Goal: Book appointment/travel/reservation

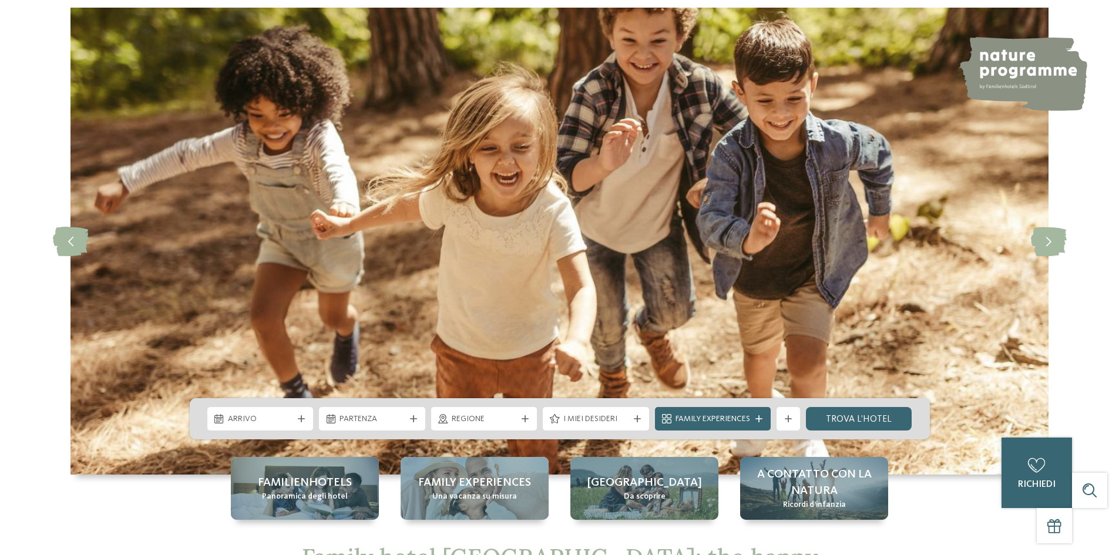
scroll to position [117, 0]
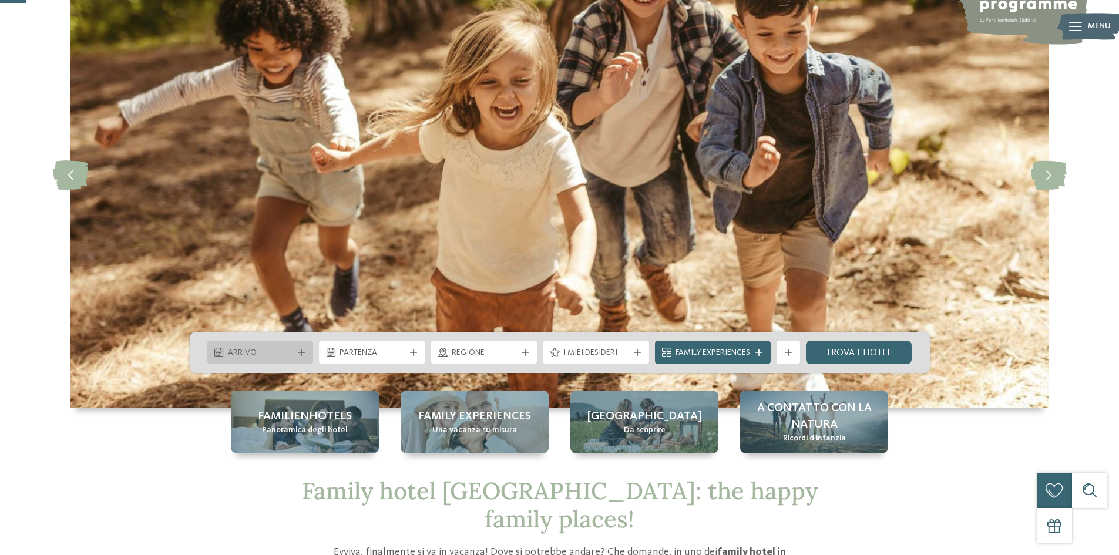
click at [259, 352] on span "Arrivo" at bounding box center [260, 353] width 65 height 12
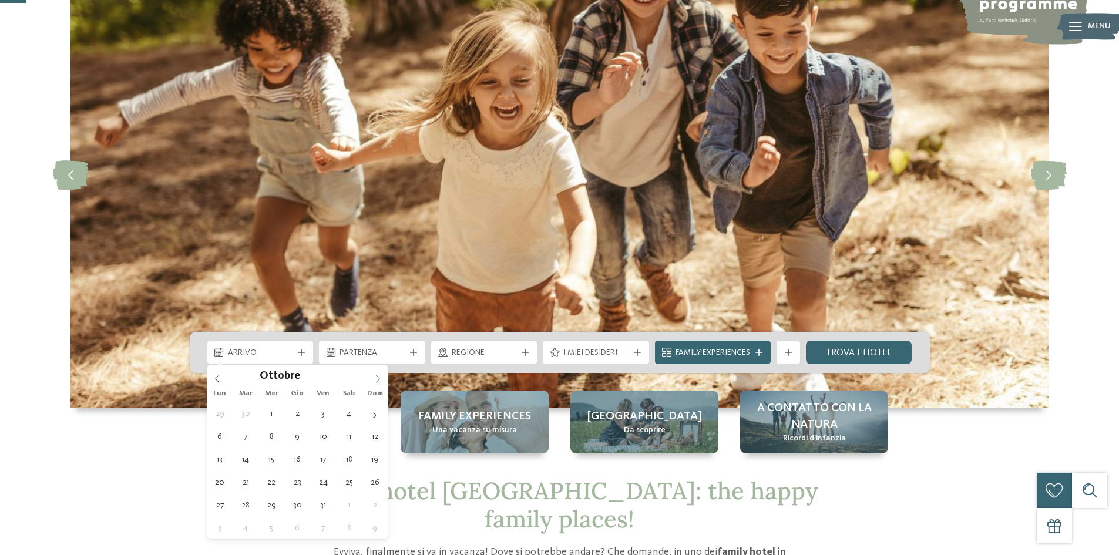
click at [378, 378] on icon at bounding box center [377, 379] width 8 height 8
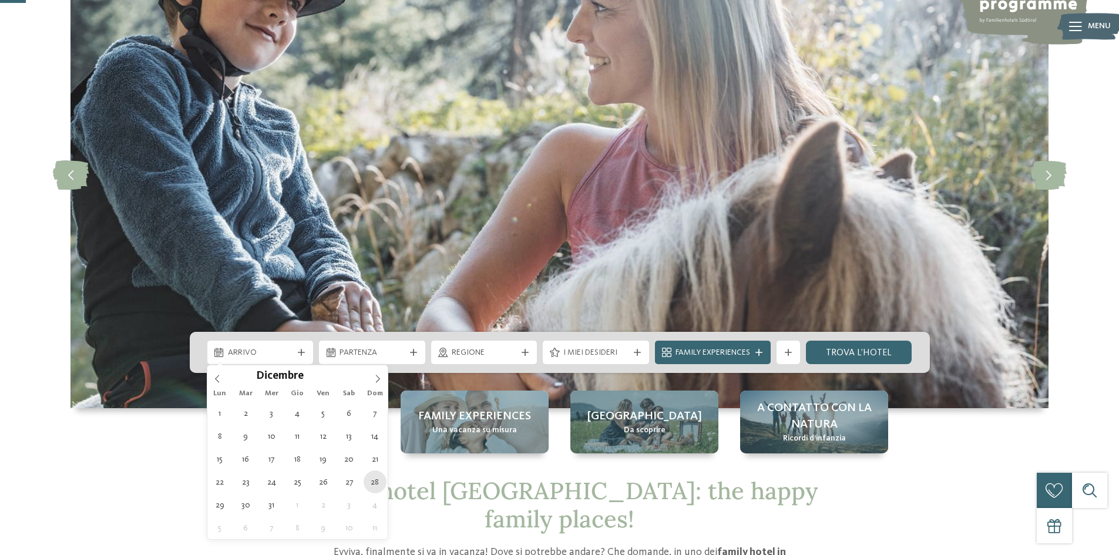
type div "[DATE]"
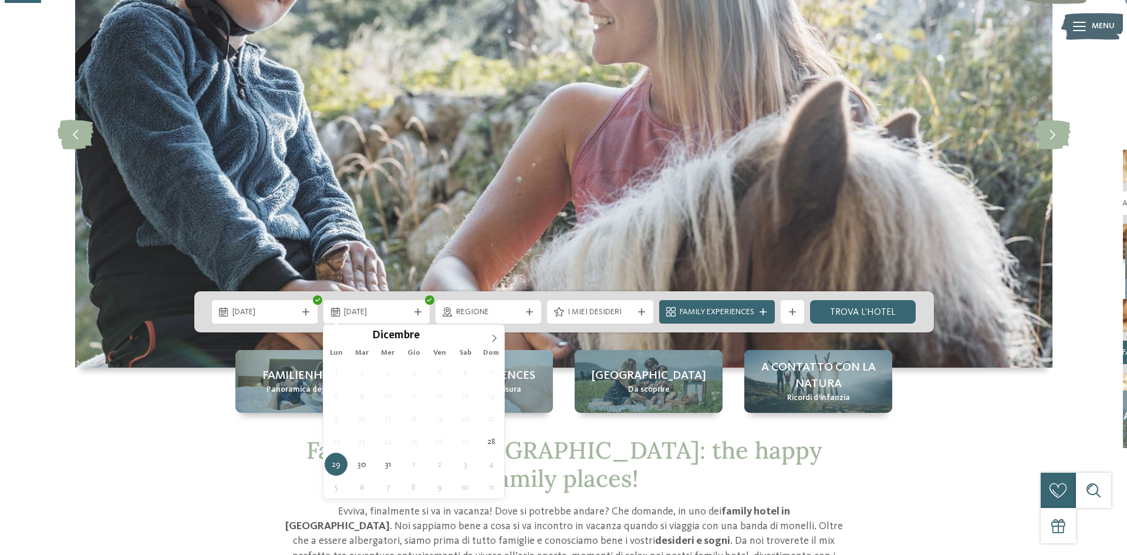
scroll to position [176, 0]
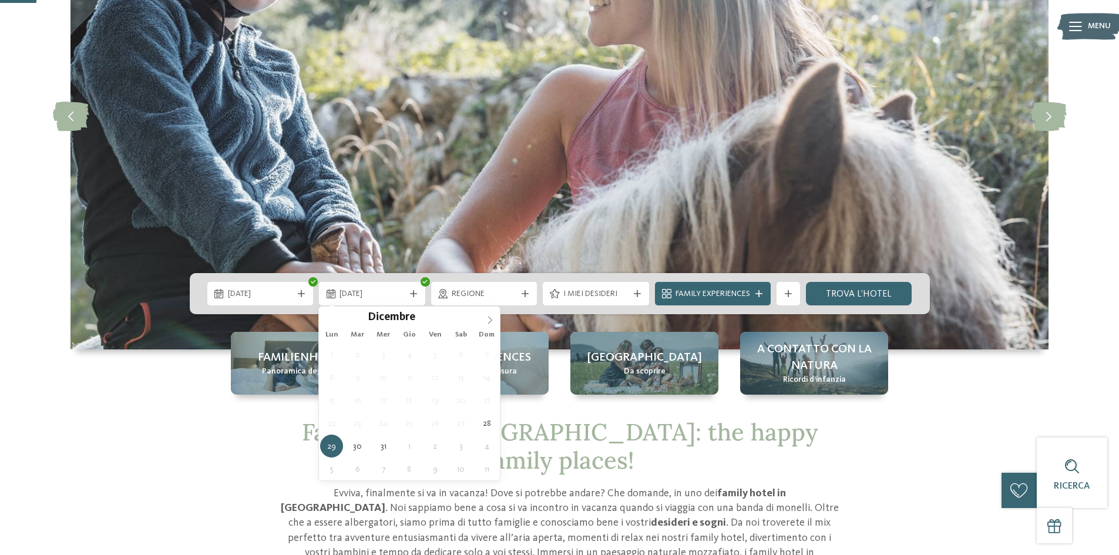
type input "****"
click at [487, 321] on icon at bounding box center [490, 320] width 8 height 8
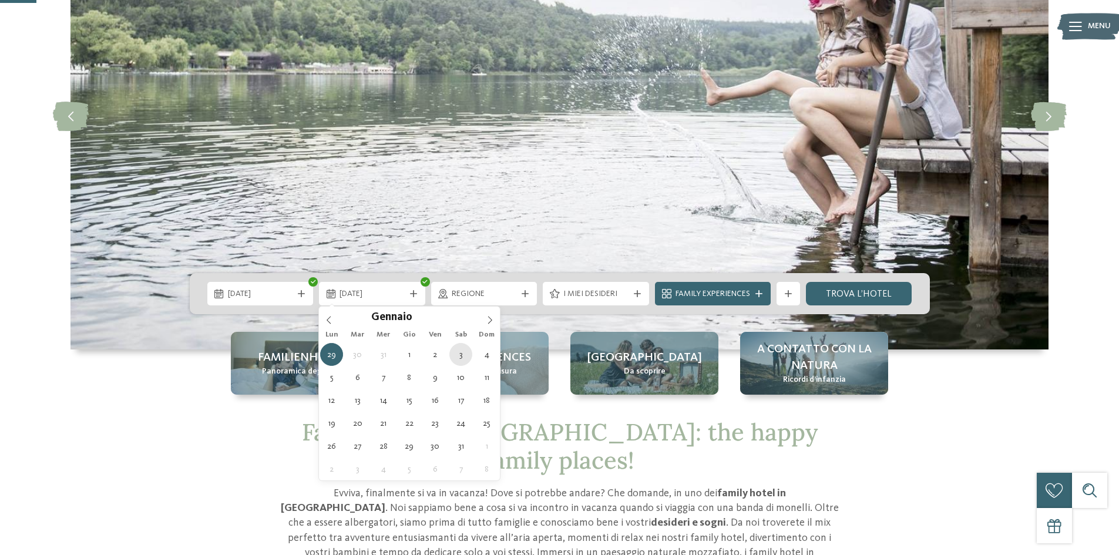
type div "[DATE]"
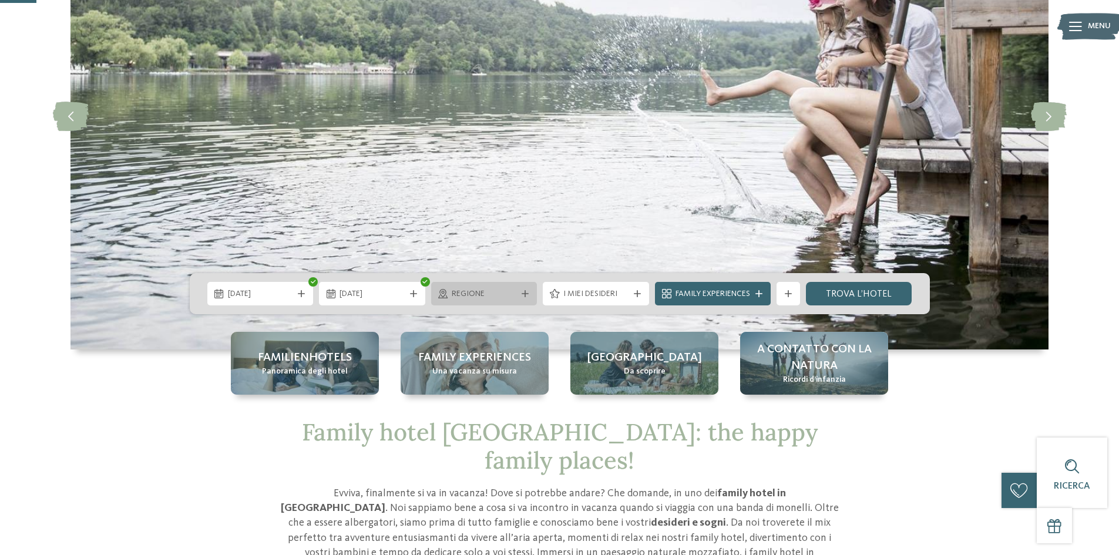
click at [504, 292] on span "Regione" at bounding box center [484, 294] width 65 height 12
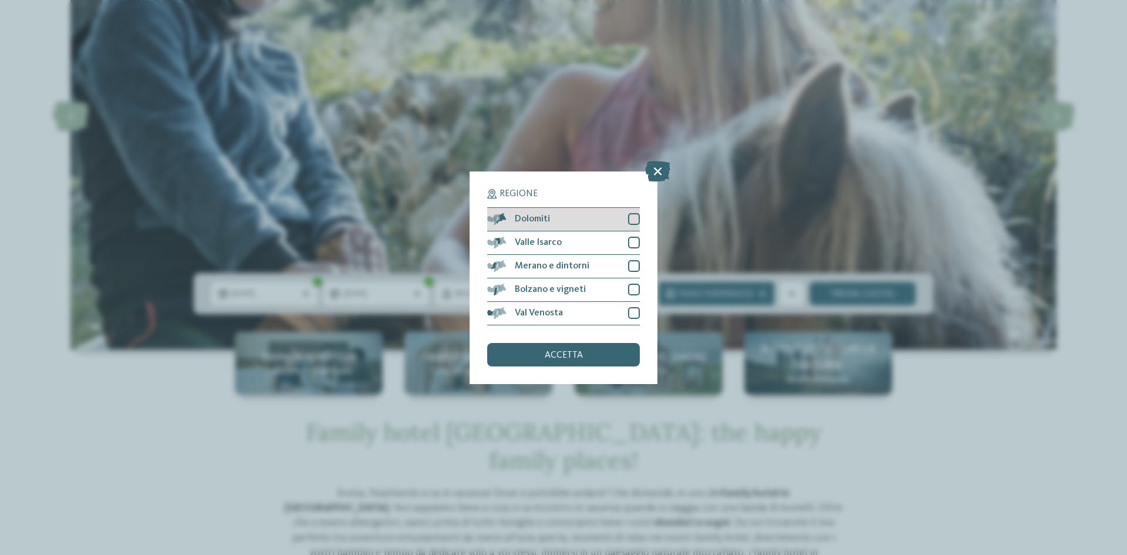
click at [633, 219] on div at bounding box center [634, 219] width 12 height 12
click at [585, 359] on div "accetta" at bounding box center [563, 354] width 153 height 23
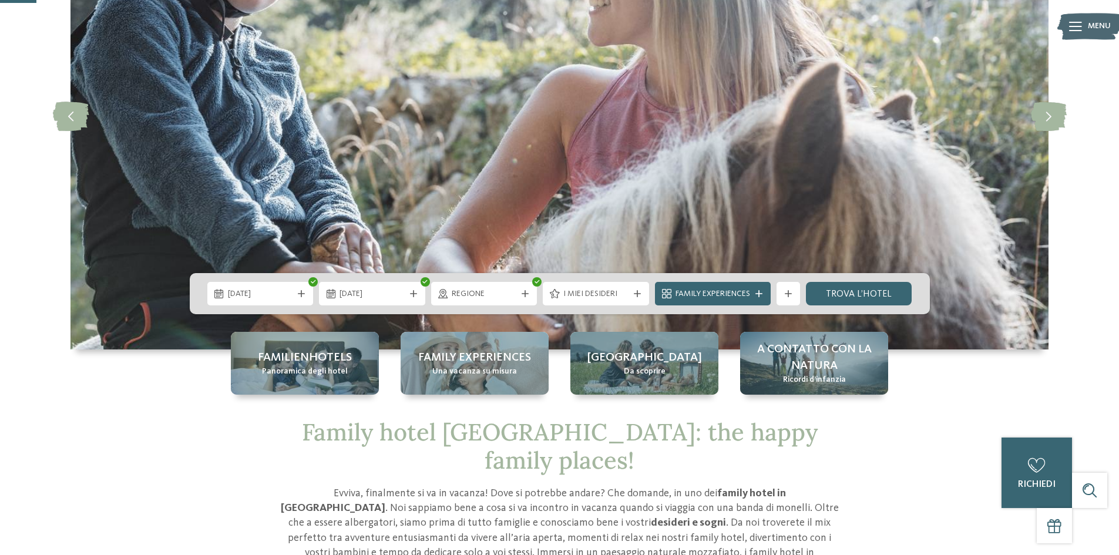
click at [494, 302] on div "Regione" at bounding box center [484, 293] width 106 height 23
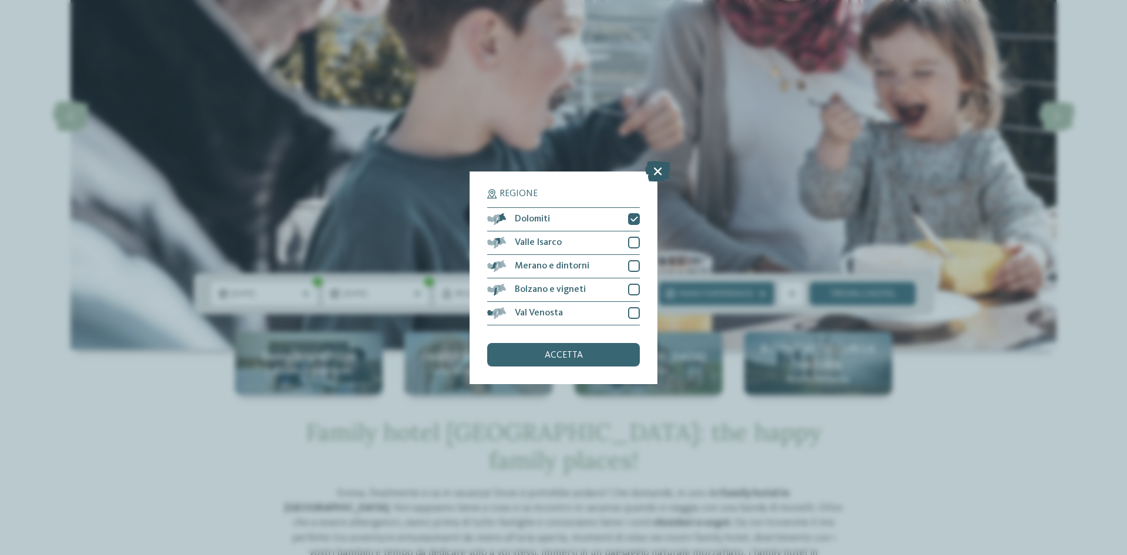
click at [659, 169] on icon at bounding box center [657, 170] width 25 height 21
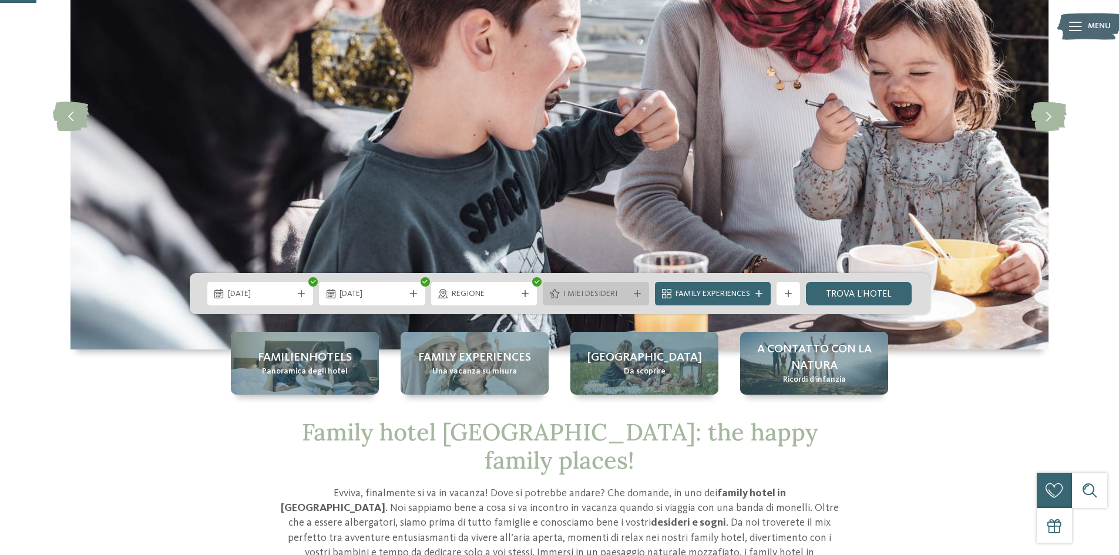
click at [610, 297] on span "I miei desideri" at bounding box center [595, 294] width 65 height 12
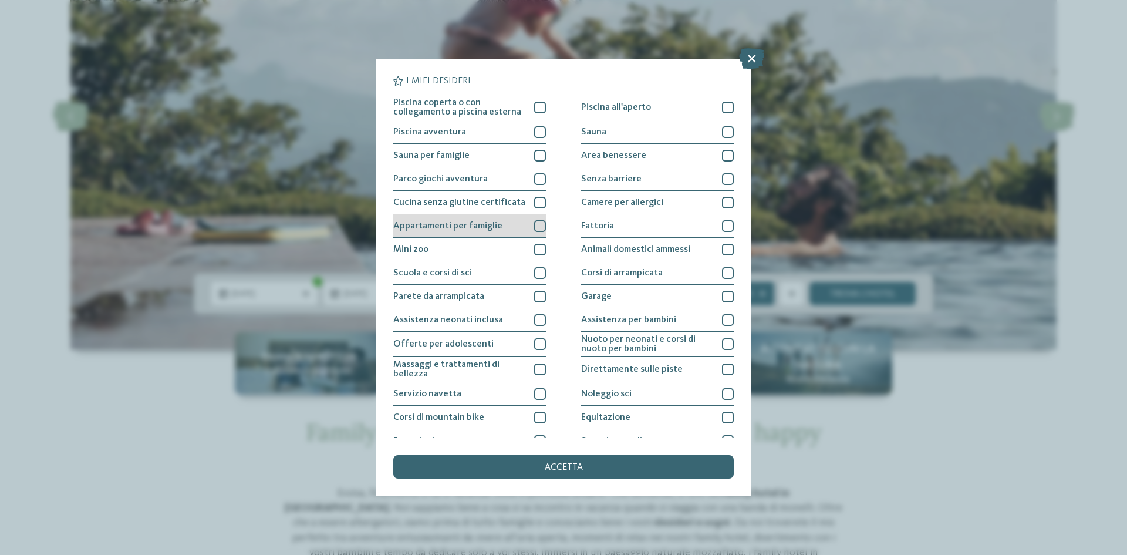
click at [536, 228] on div at bounding box center [540, 226] width 12 height 12
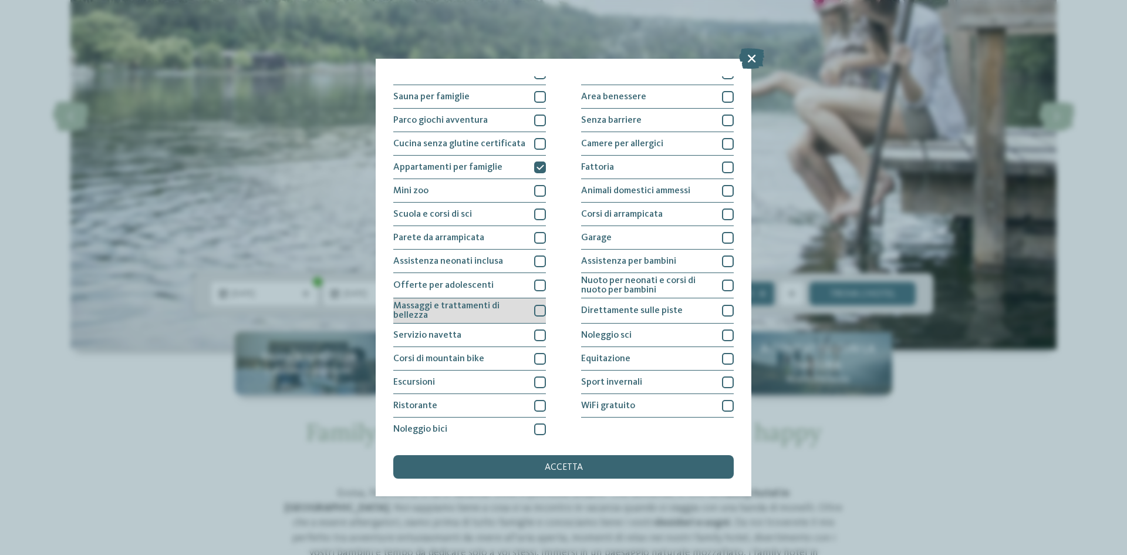
scroll to position [62, 0]
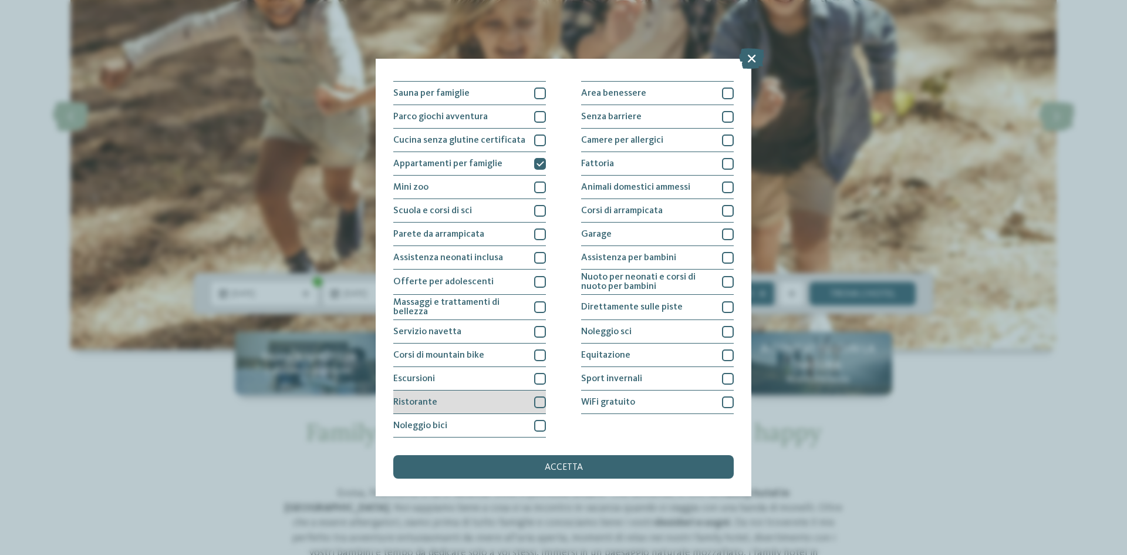
click at [537, 399] on div at bounding box center [540, 402] width 12 height 12
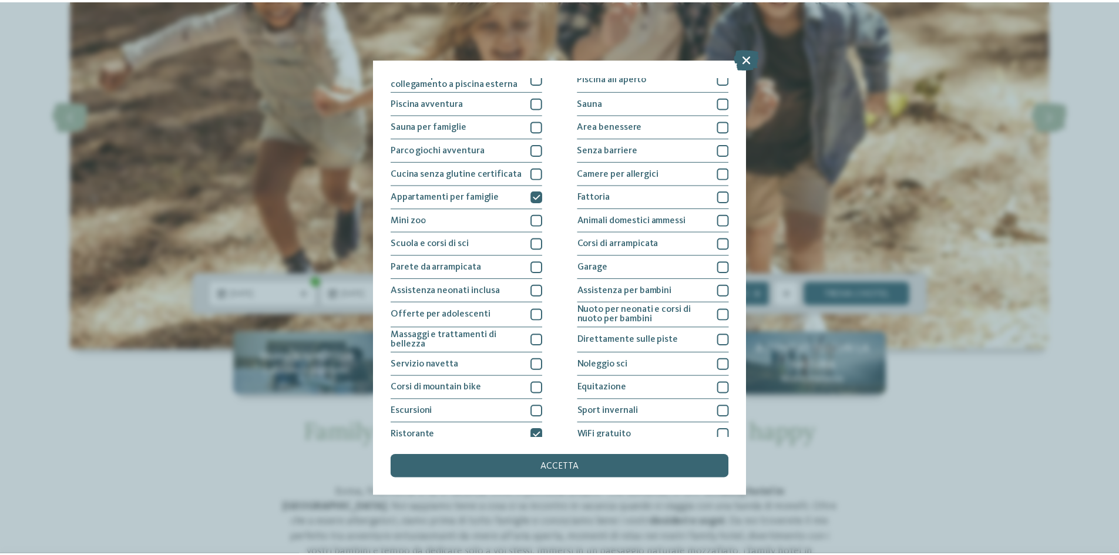
scroll to position [0, 0]
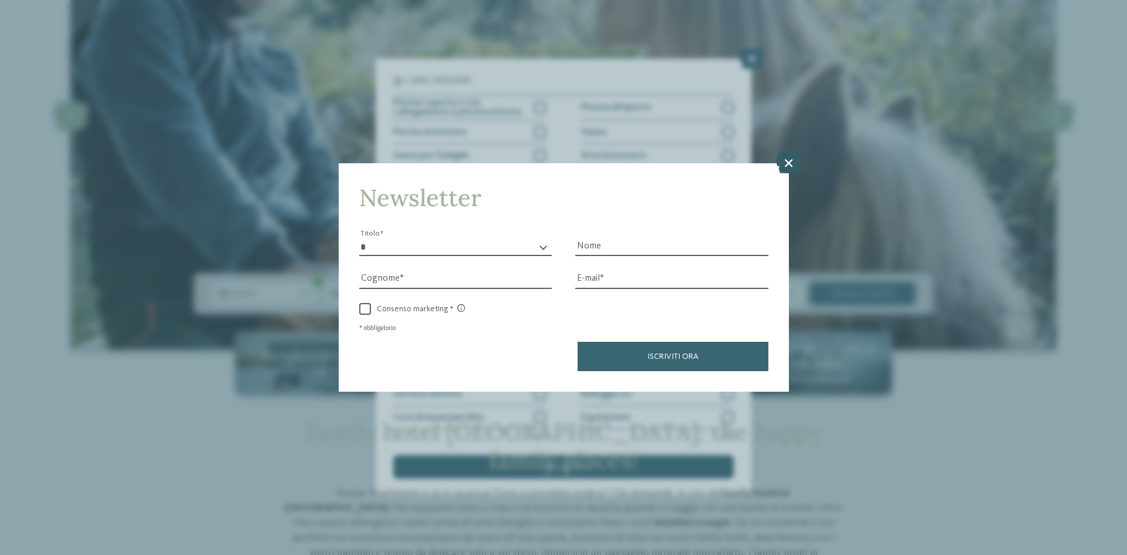
click at [786, 164] on icon at bounding box center [788, 163] width 25 height 21
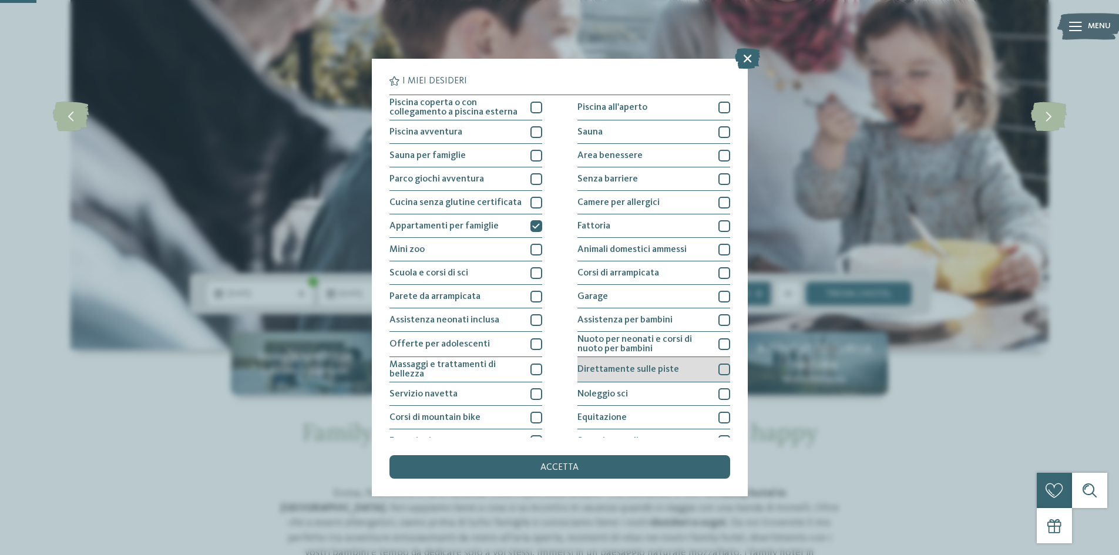
click at [718, 368] on div at bounding box center [724, 369] width 12 height 12
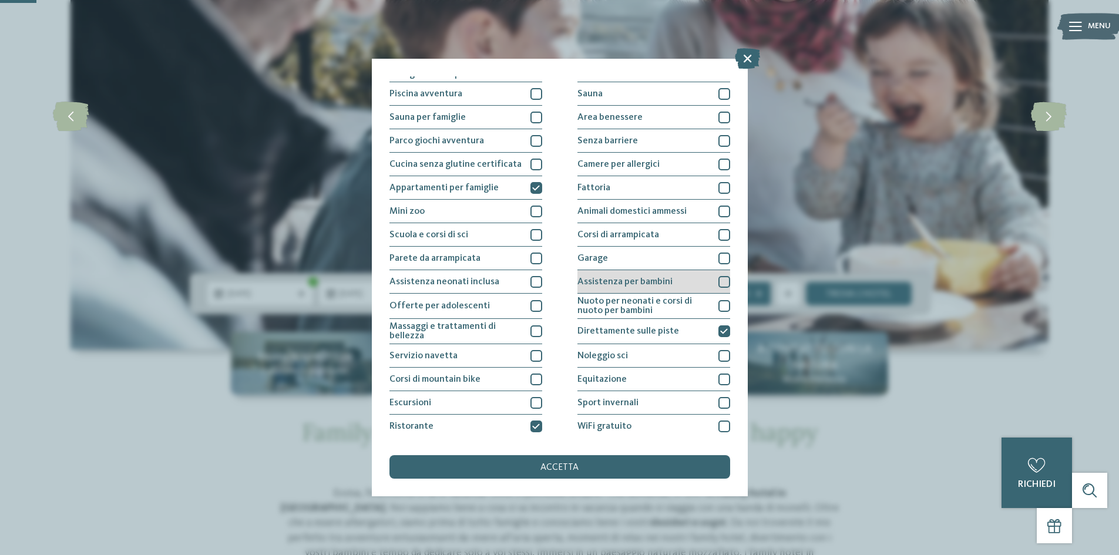
scroll to position [59, 0]
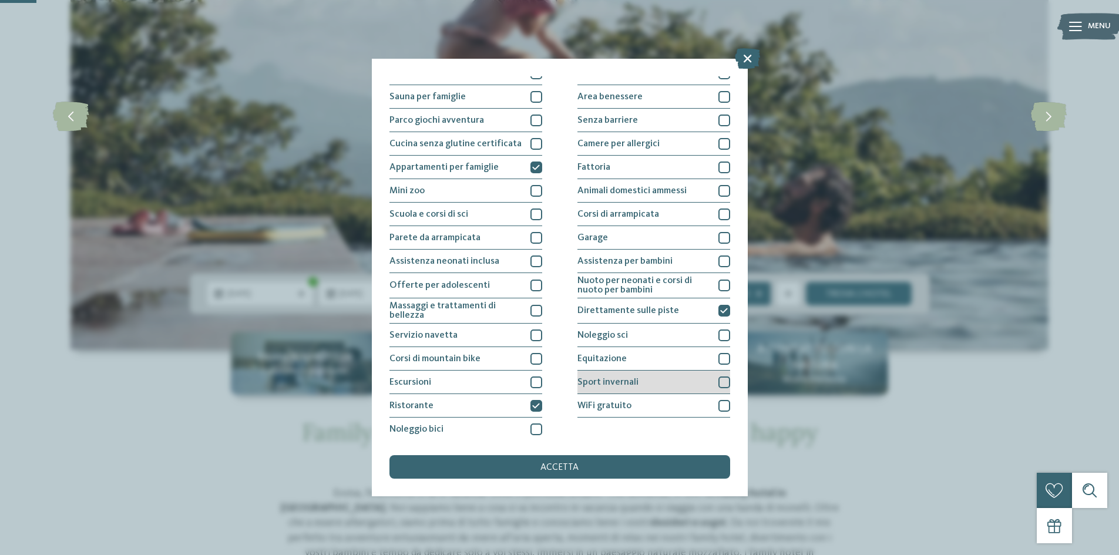
click at [720, 382] on div at bounding box center [724, 382] width 12 height 12
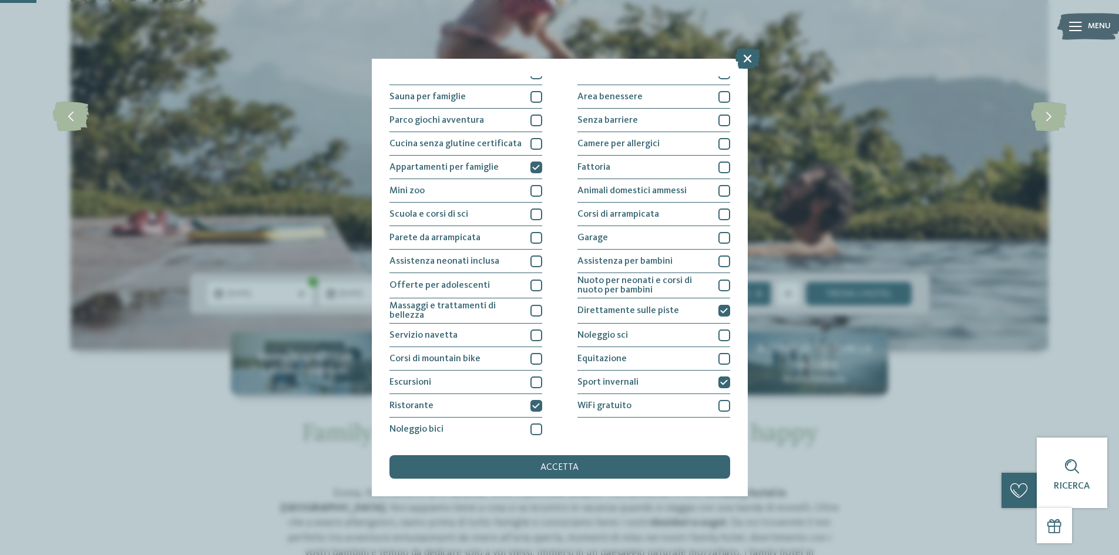
scroll to position [62, 0]
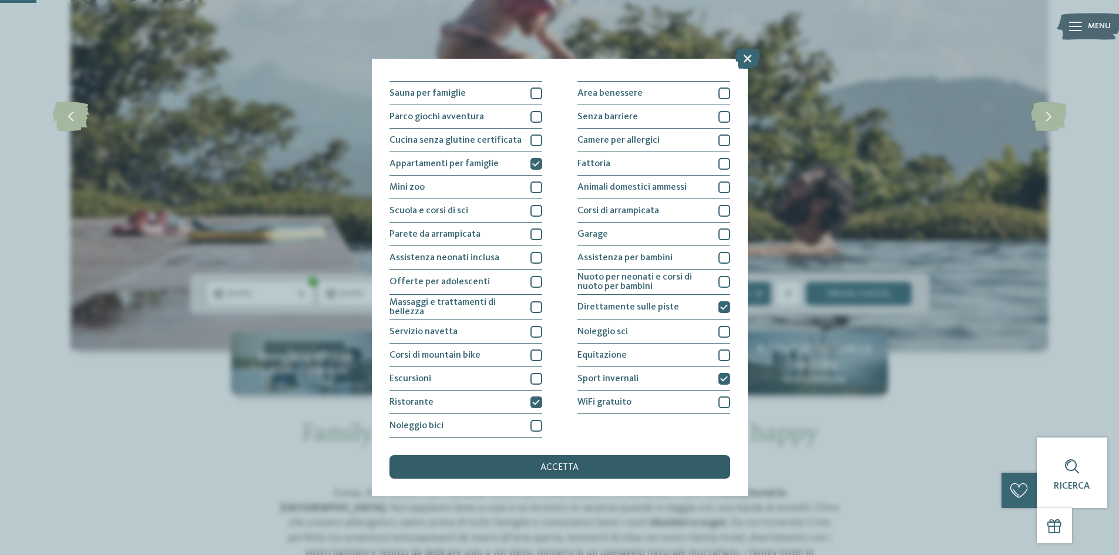
click at [611, 468] on div "accetta" at bounding box center [559, 466] width 341 height 23
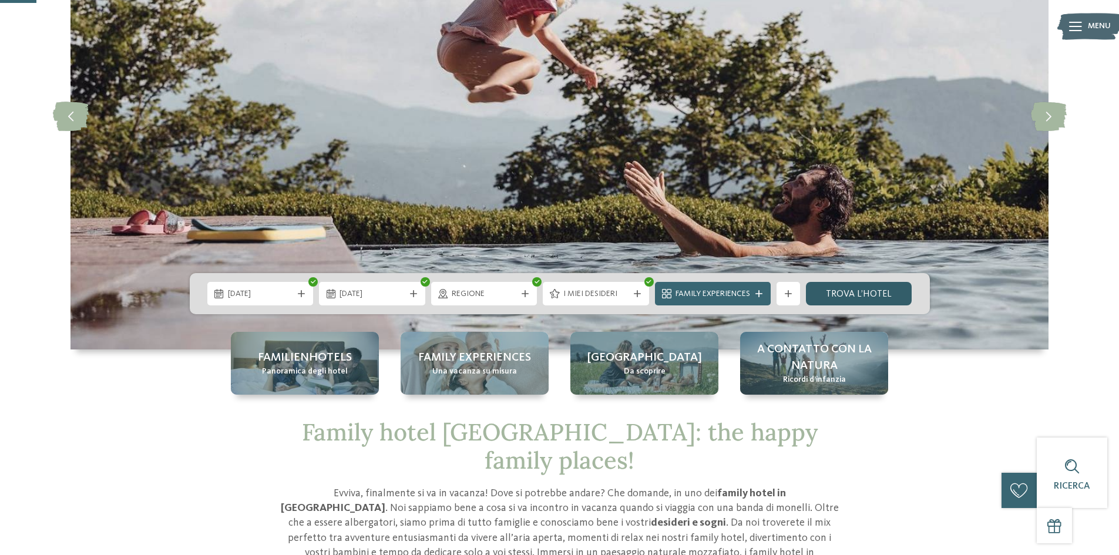
click at [853, 290] on link "trova l’hotel" at bounding box center [859, 293] width 106 height 23
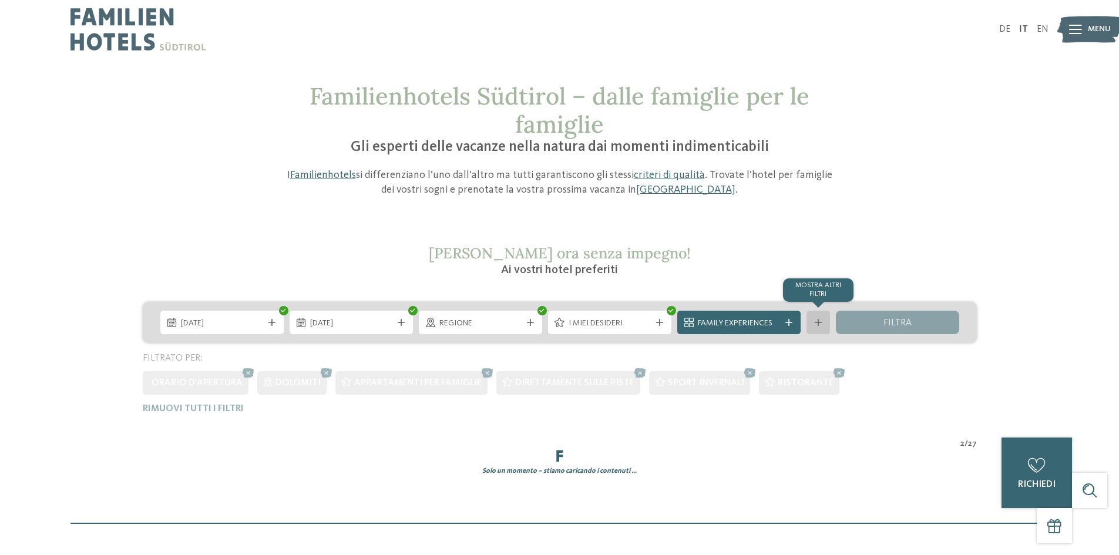
scroll to position [223, 0]
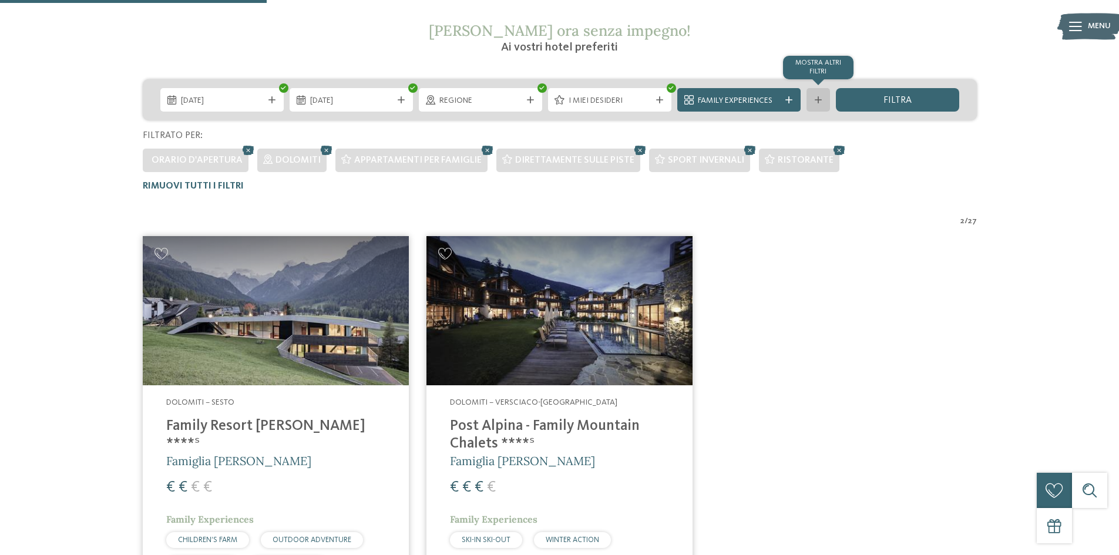
click at [817, 324] on div "Dolomiti – Sesto Family Resort Rainer ****ˢ Famiglia Rainer € € € € Family Expe…" at bounding box center [559, 413] width 851 height 372
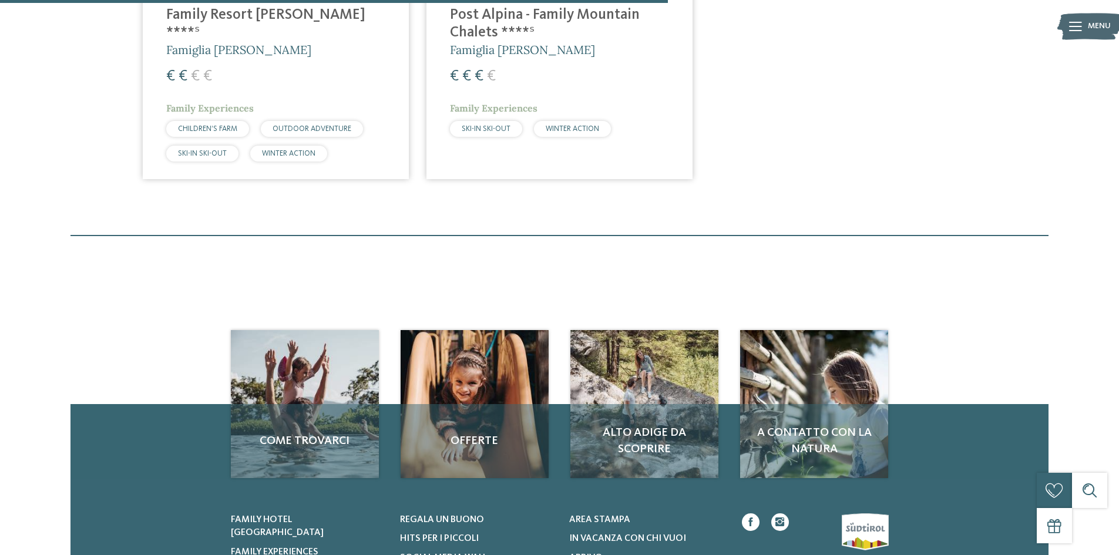
scroll to position [763, 0]
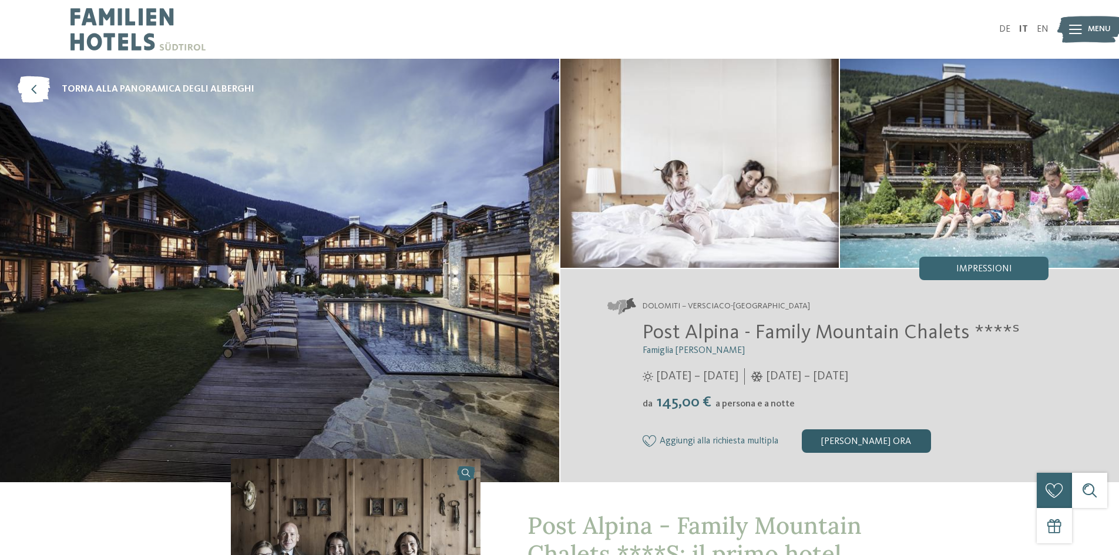
click at [897, 440] on div "[PERSON_NAME] ora" at bounding box center [866, 440] width 129 height 23
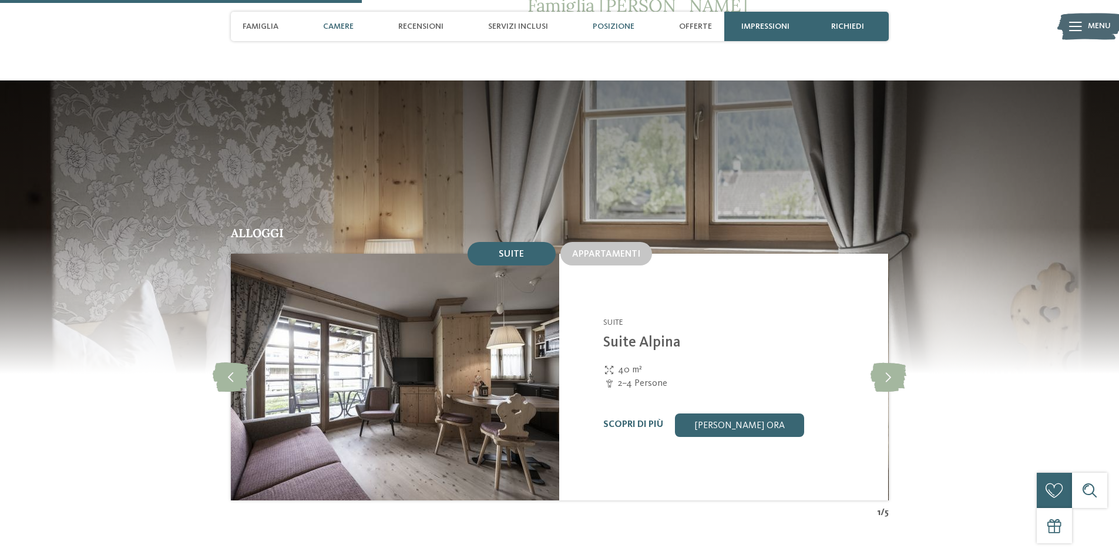
scroll to position [942, 0]
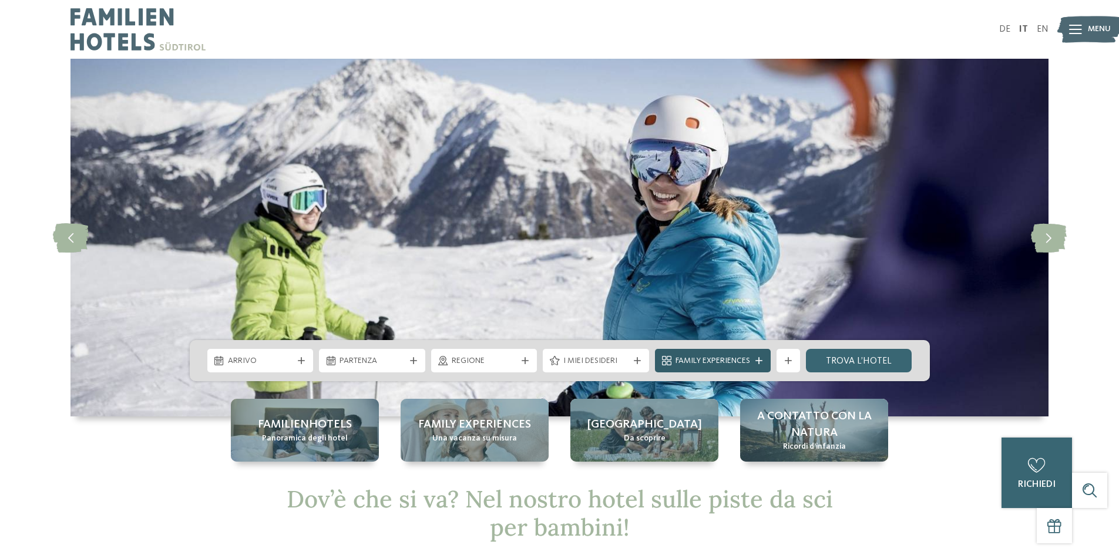
click at [706, 359] on span "Family Experiences" at bounding box center [712, 361] width 75 height 12
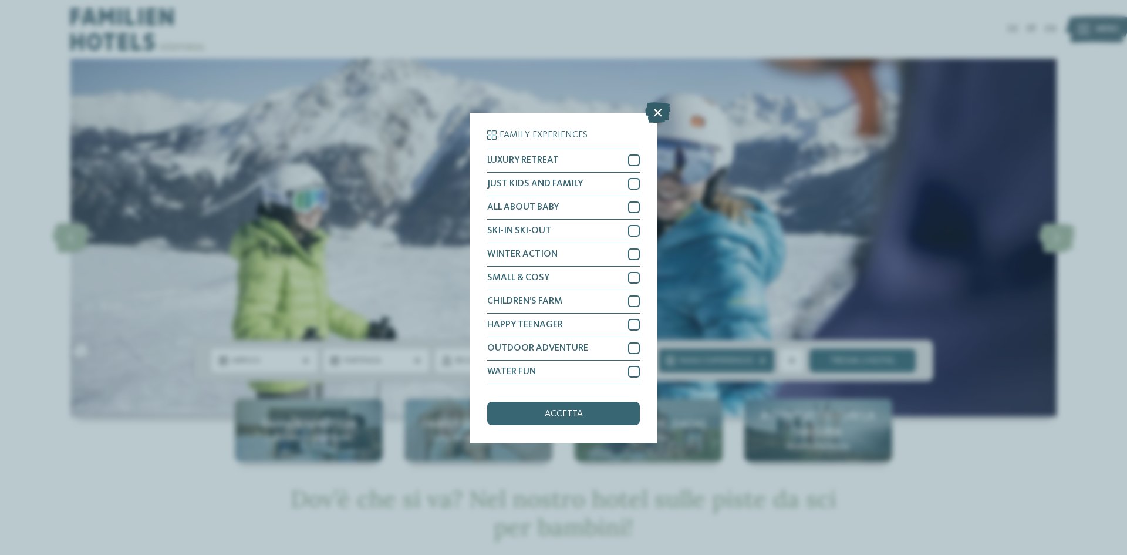
click at [658, 118] on icon at bounding box center [657, 112] width 25 height 21
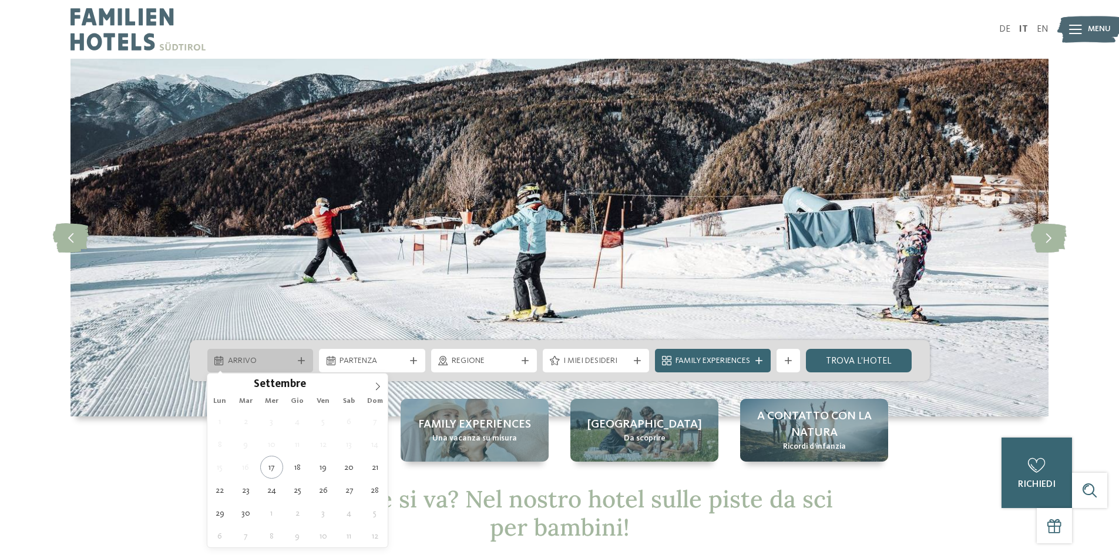
click at [292, 361] on span "Arrivo" at bounding box center [260, 361] width 65 height 12
click at [375, 384] on icon at bounding box center [377, 386] width 8 height 8
type div "[DATE]"
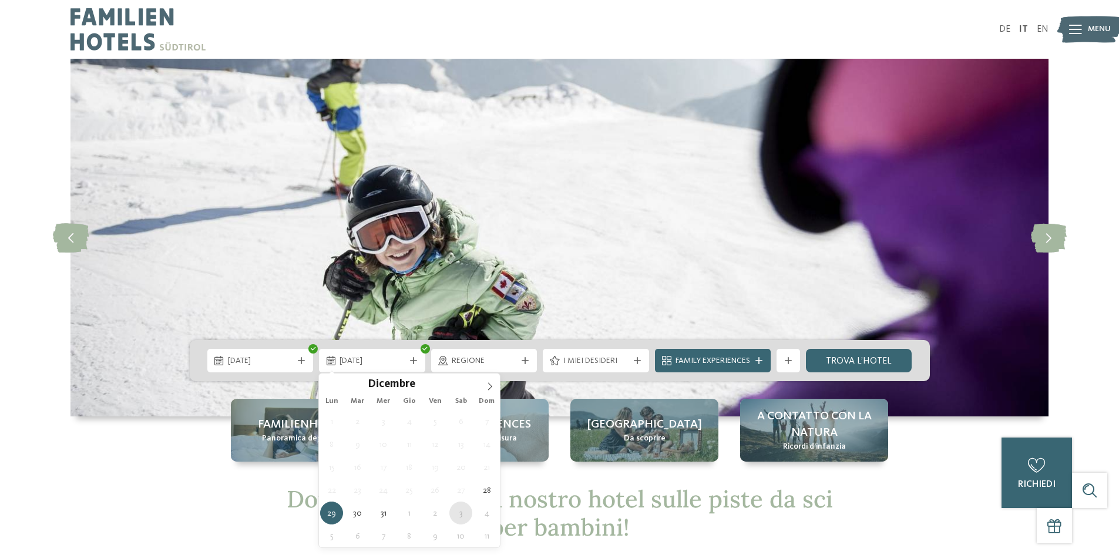
type div "[DATE]"
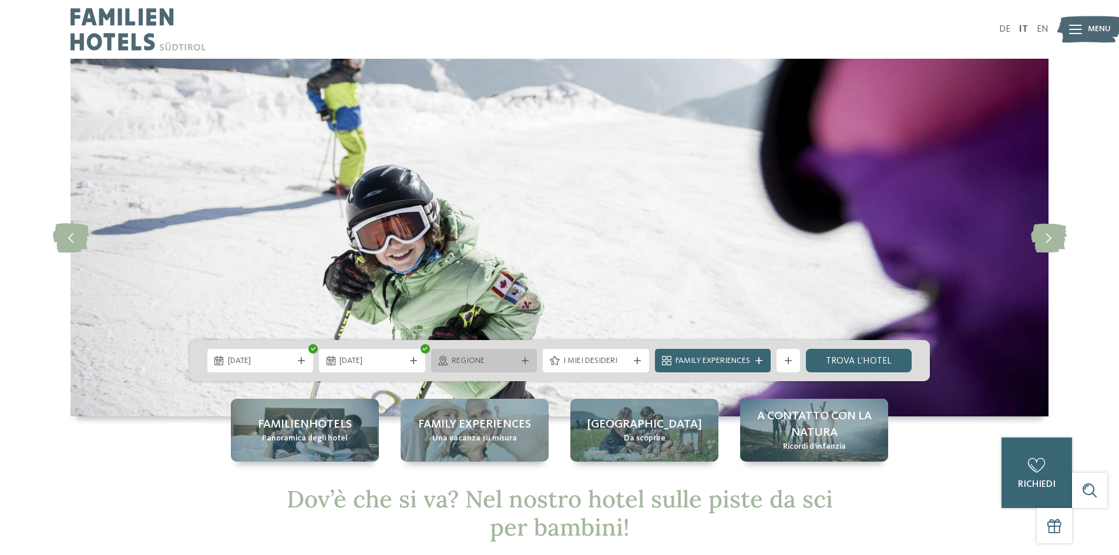
click at [491, 357] on span "Regione" at bounding box center [484, 361] width 65 height 12
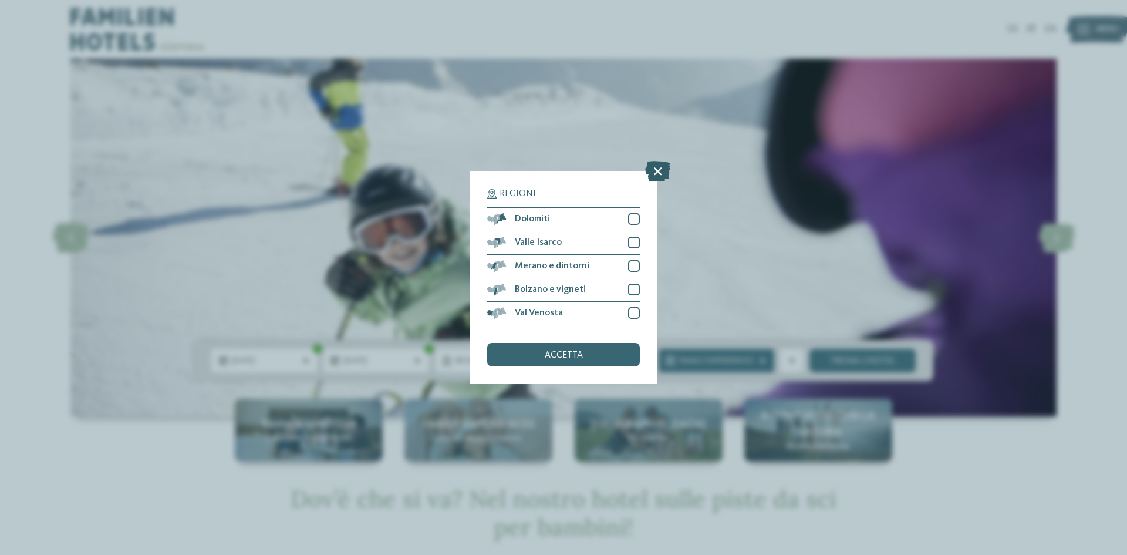
click at [659, 172] on icon at bounding box center [657, 170] width 25 height 21
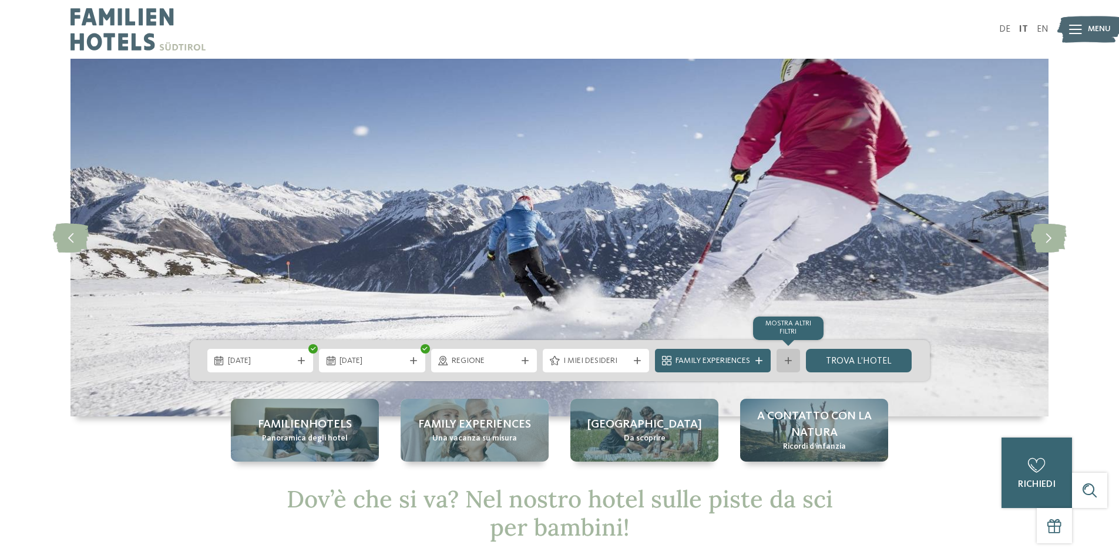
click at [787, 363] on icon at bounding box center [788, 360] width 7 height 7
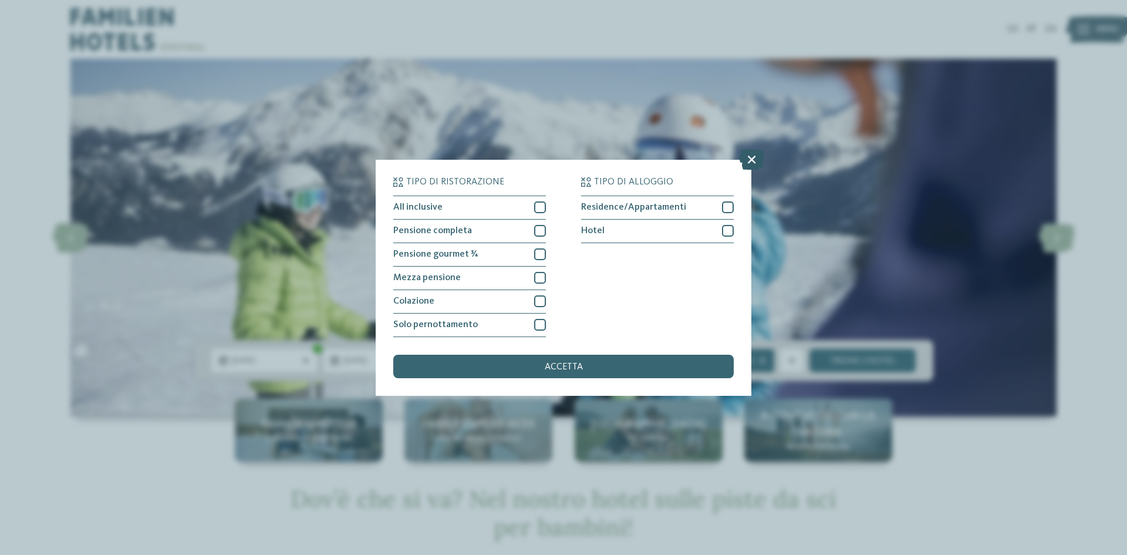
click at [748, 159] on icon at bounding box center [751, 159] width 25 height 21
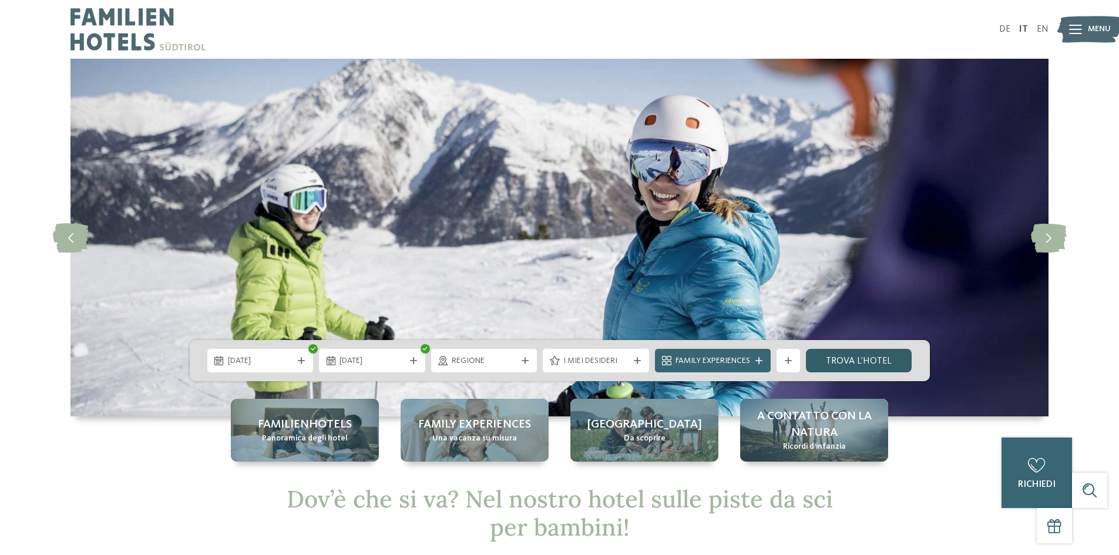
click at [878, 359] on link "trova l’hotel" at bounding box center [859, 360] width 106 height 23
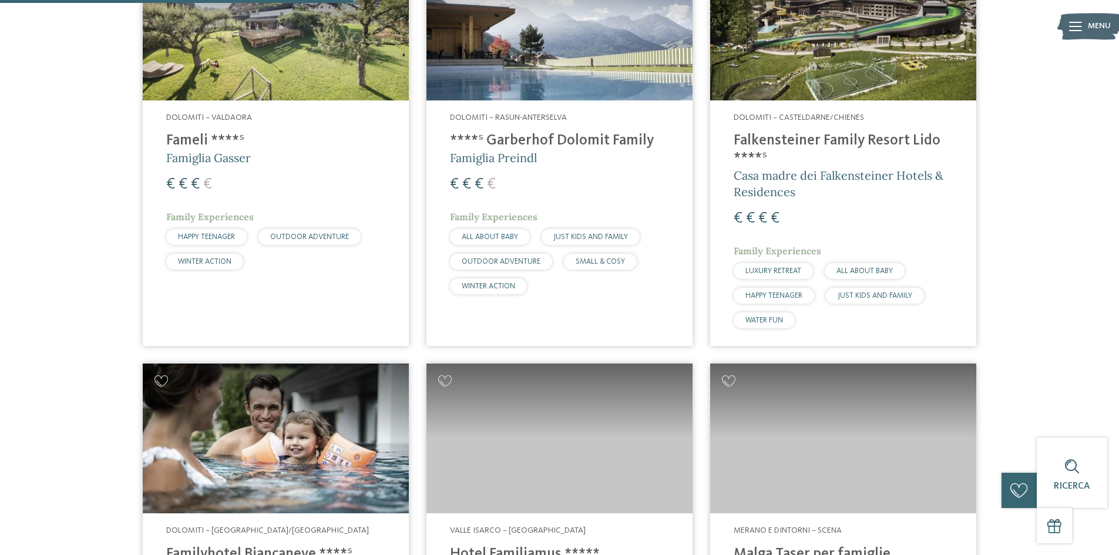
scroll to position [914, 0]
